Goal: Information Seeking & Learning: Find specific page/section

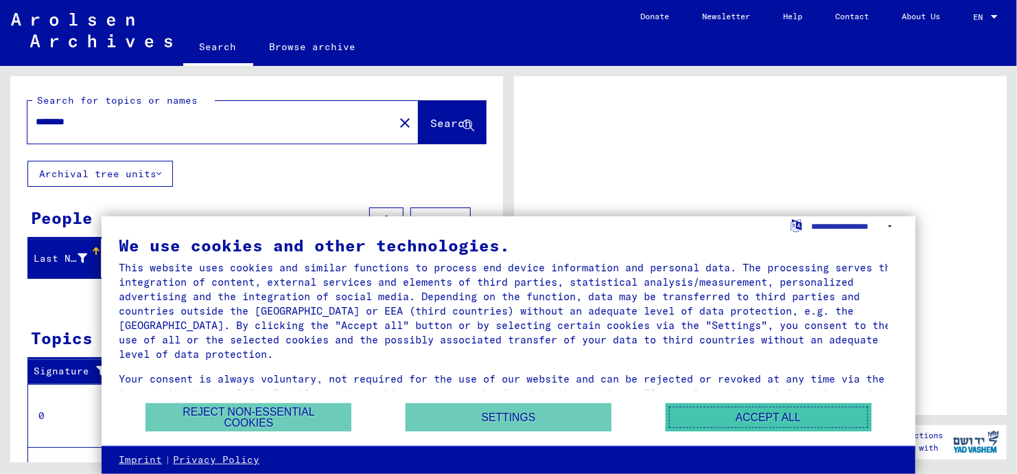
click at [807, 423] on button "Accept all" at bounding box center [769, 417] width 206 height 28
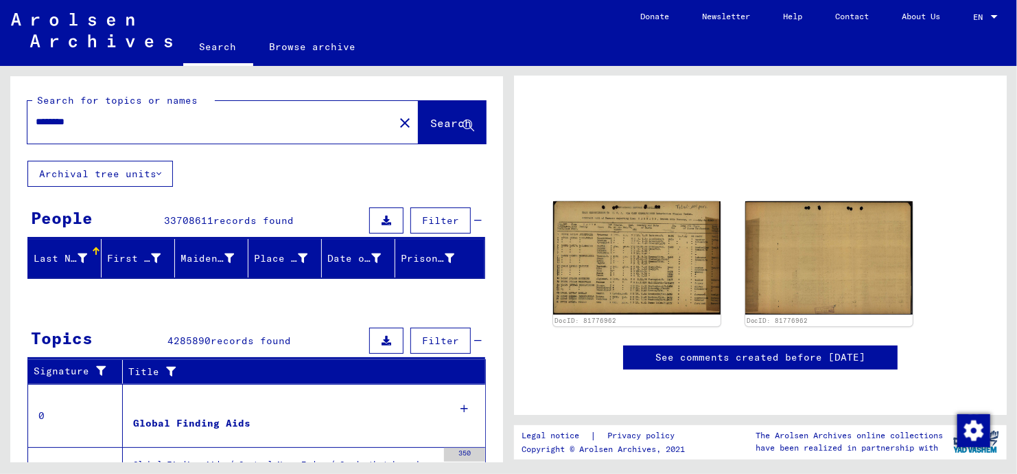
scroll to position [137, 0]
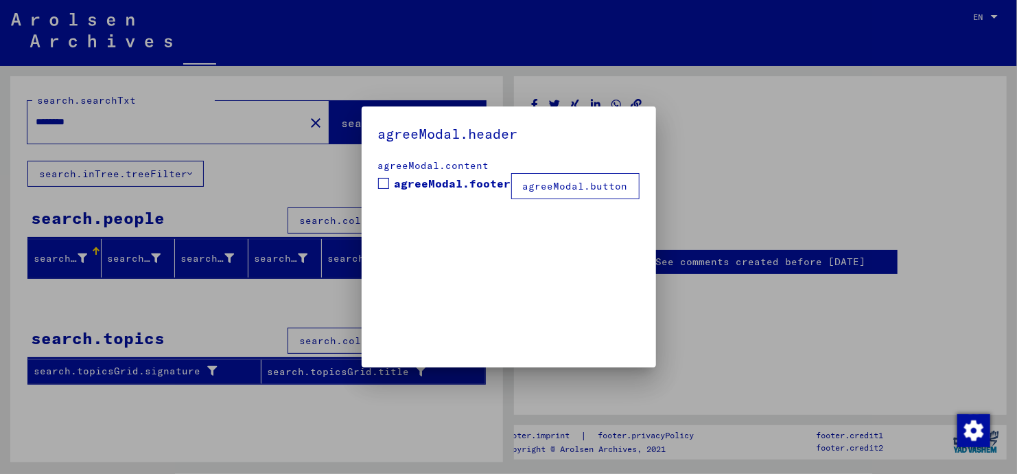
drag, startPoint x: 386, startPoint y: 183, endPoint x: 394, endPoint y: 186, distance: 8.0
click at [387, 183] on span at bounding box center [383, 183] width 11 height 11
click at [579, 187] on button "agreeModal.button" at bounding box center [575, 186] width 128 height 26
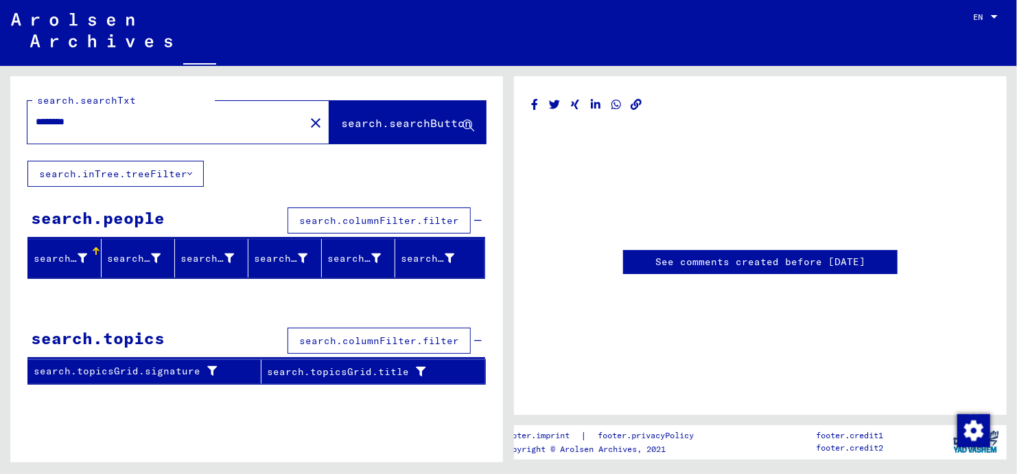
click at [382, 129] on span "search.searchButton" at bounding box center [406, 123] width 130 height 14
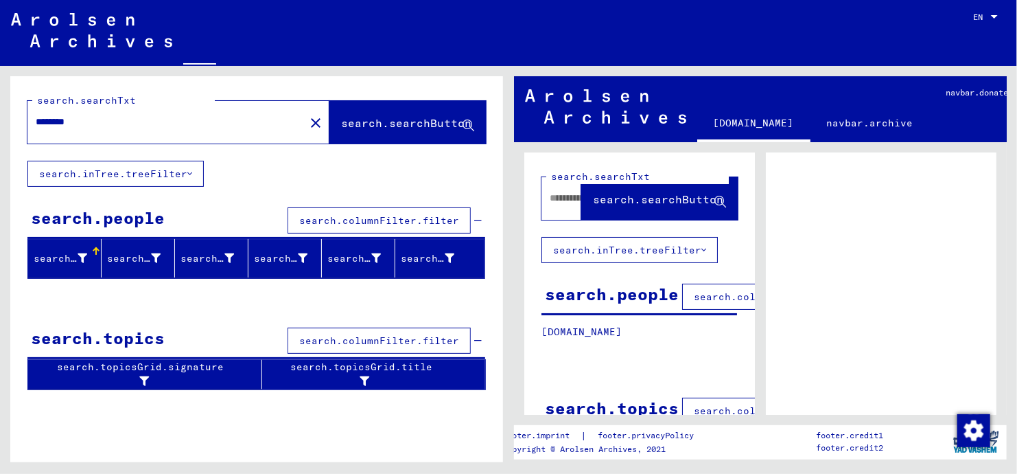
scroll to position [134, 0]
